Goal: Find specific page/section: Find specific page/section

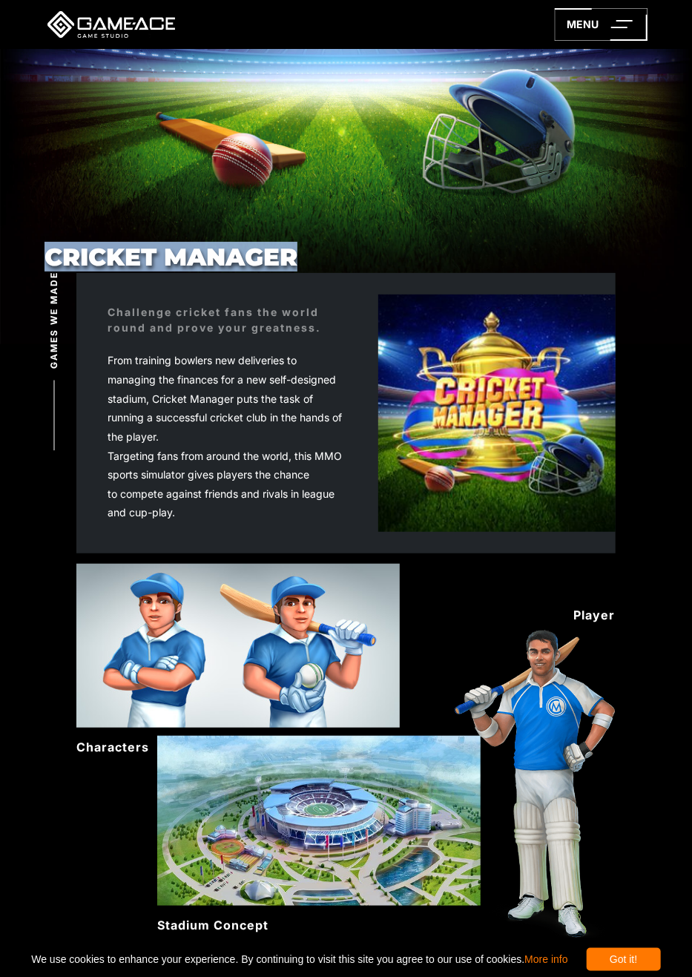
drag, startPoint x: 218, startPoint y: 271, endPoint x: 299, endPoint y: 257, distance: 82.2
click at [299, 257] on div "Cricket Manager" at bounding box center [346, 161] width 692 height 224
copy h1 "Cricket Manager"
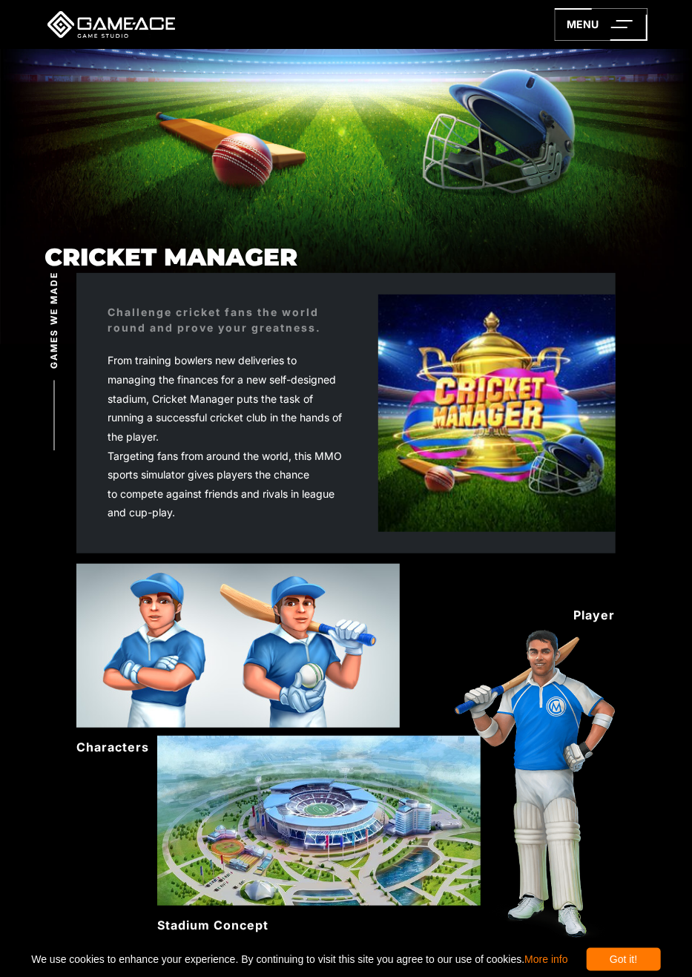
click at [461, 440] on img at bounding box center [496, 412] width 237 height 237
click at [455, 172] on div "Cricket Manager" at bounding box center [346, 161] width 692 height 224
click at [441, 405] on img at bounding box center [496, 412] width 237 height 237
click at [471, 460] on img at bounding box center [496, 412] width 237 height 237
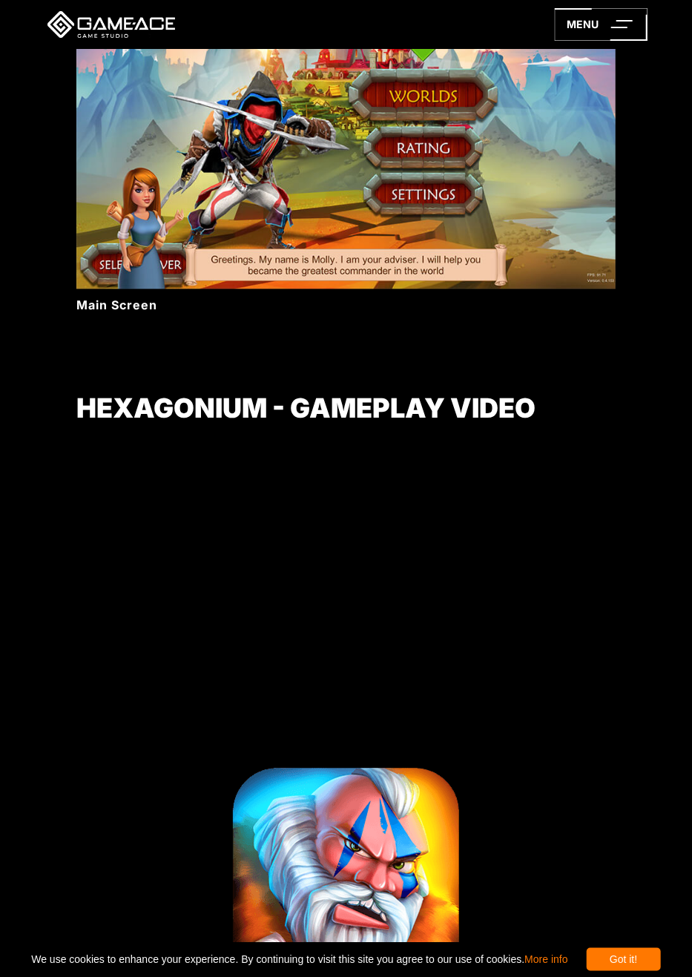
scroll to position [5563, 0]
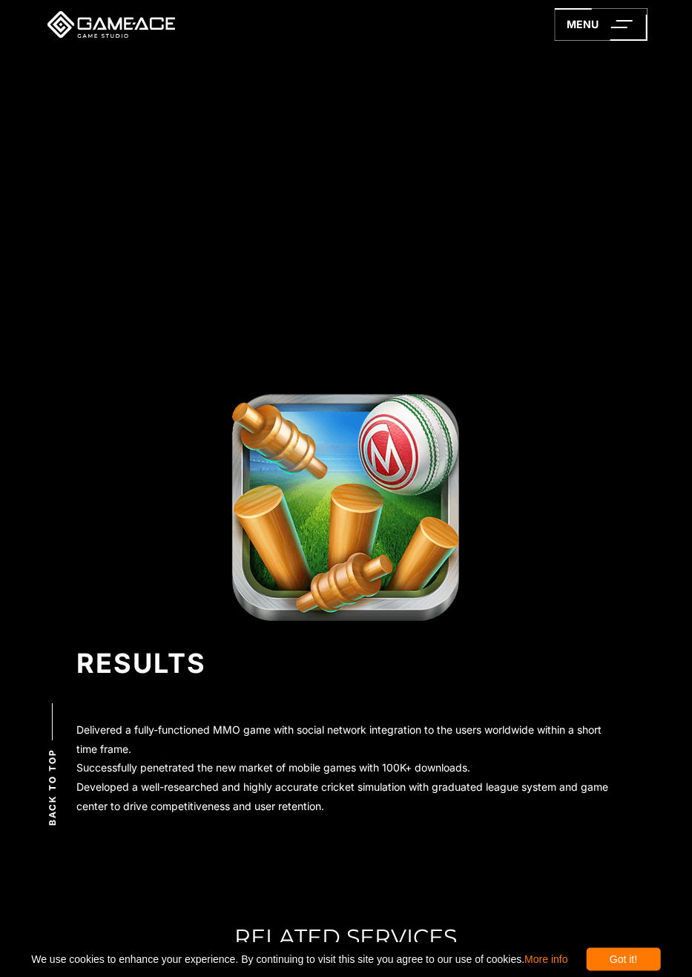
scroll to position [3412, 0]
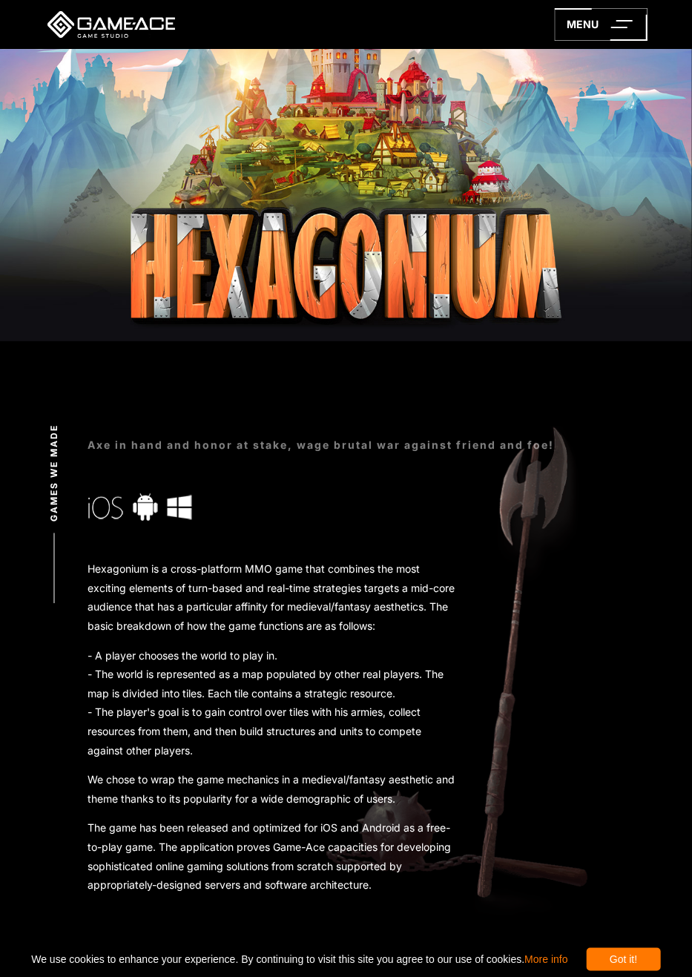
drag, startPoint x: 280, startPoint y: 182, endPoint x: 599, endPoint y: 516, distance: 461.7
click at [599, 516] on div at bounding box center [346, 506] width 516 height 27
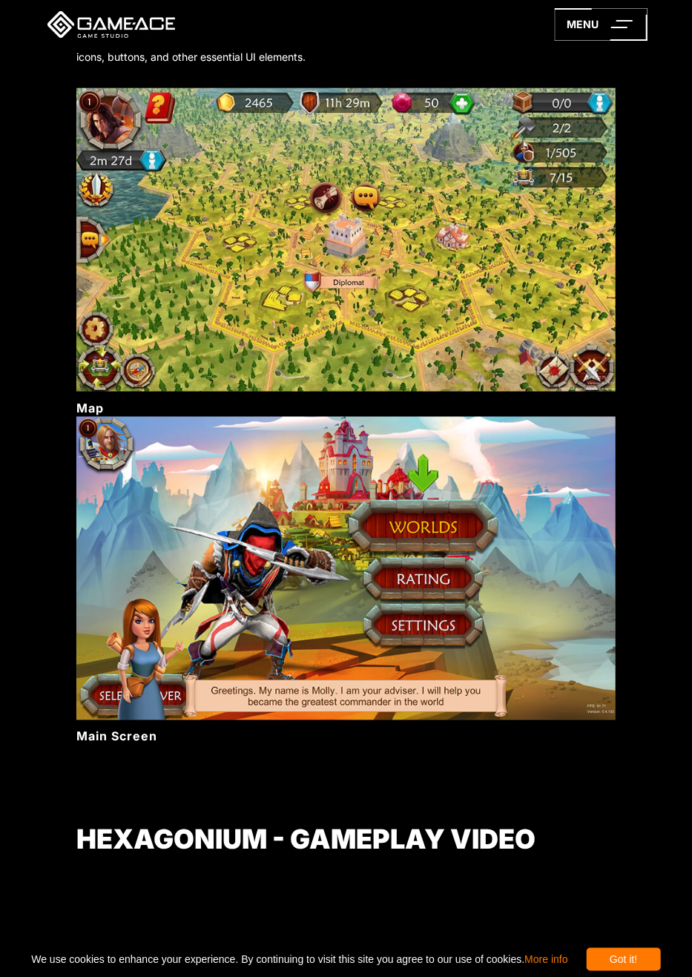
scroll to position [4748, 0]
